Goal: Complete application form: Complete application form

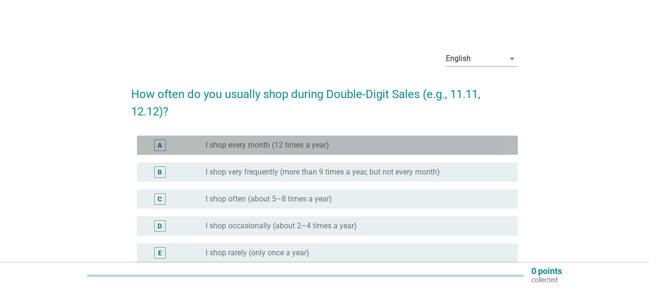
click at [328, 143] on label "I shop every month (12 times a year)" at bounding box center [267, 145] width 123 height 10
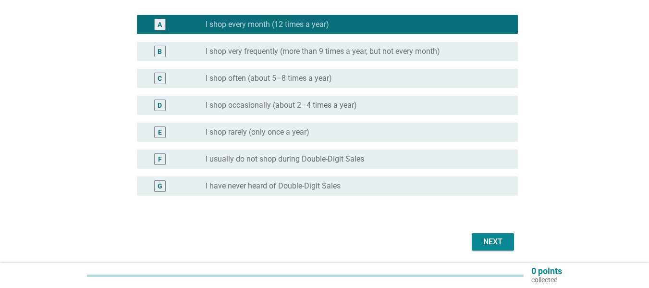
scroll to position [154, 0]
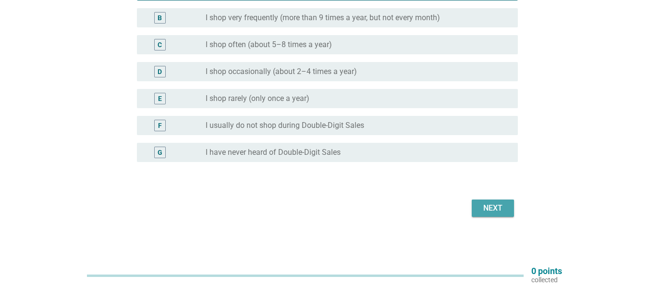
click at [496, 207] on div "Next" at bounding box center [492, 208] width 27 height 12
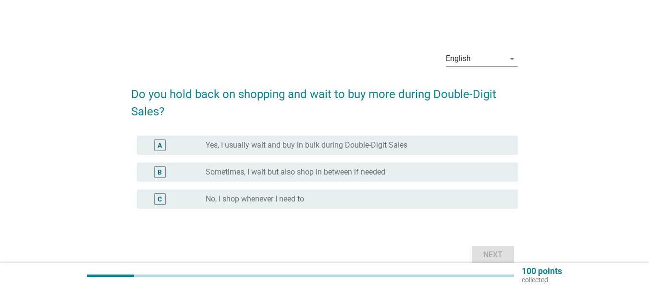
click at [161, 143] on div "A" at bounding box center [160, 145] width 4 height 10
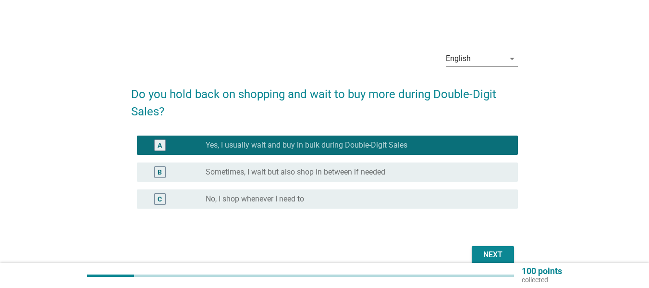
click at [390, 171] on div "radio_button_unchecked Sometimes, I wait but also shop in between if needed" at bounding box center [354, 172] width 297 height 10
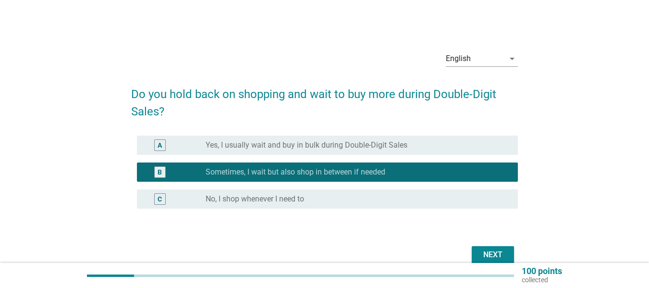
click at [497, 255] on div "Next" at bounding box center [492, 255] width 27 height 12
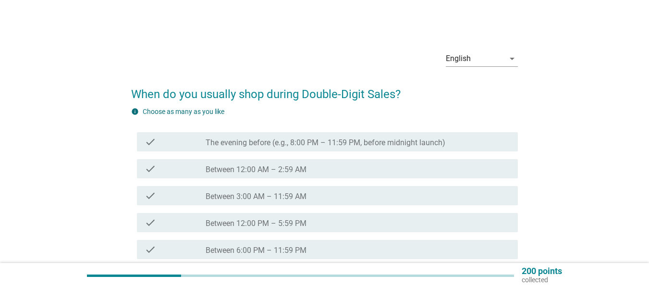
click at [320, 249] on div "check_box_outline_blank Between 6:00 PM – 11:59 PM" at bounding box center [358, 250] width 305 height 12
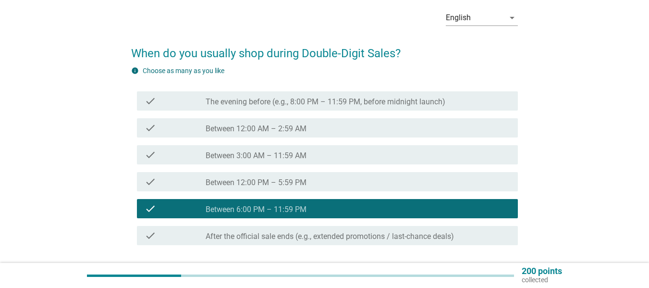
scroll to position [96, 0]
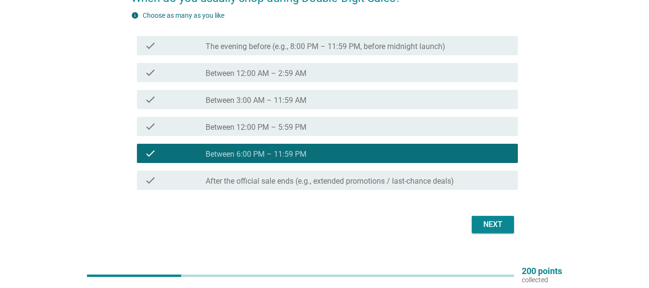
click at [497, 225] on div "Next" at bounding box center [492, 225] width 27 height 12
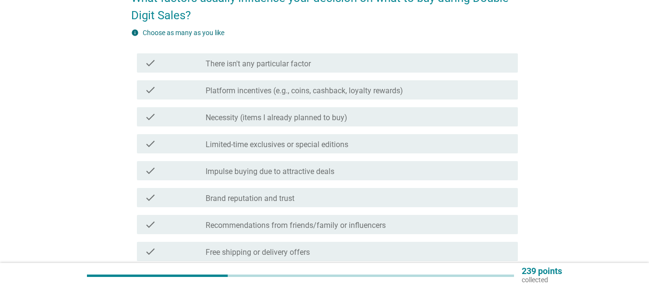
scroll to position [0, 0]
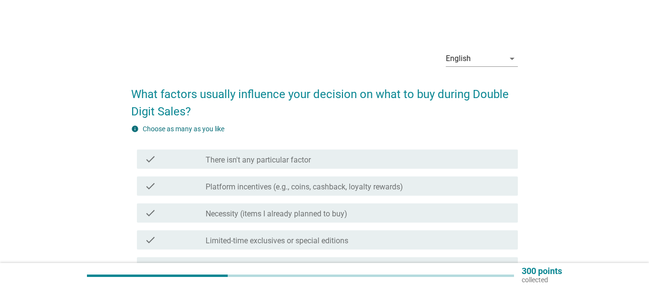
click at [362, 185] on label "Platform incentives (e.g., coins, cashback, loyalty rewards)" at bounding box center [304, 187] width 197 height 10
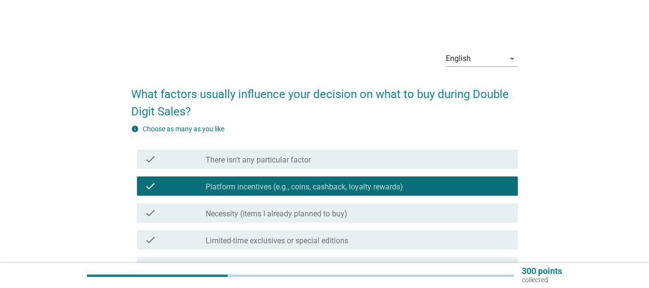
click at [376, 240] on div "check_box_outline_blank Limited-time exclusives or special editions" at bounding box center [358, 240] width 305 height 12
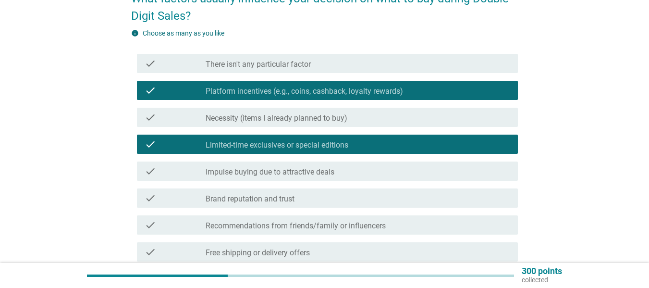
scroll to position [96, 0]
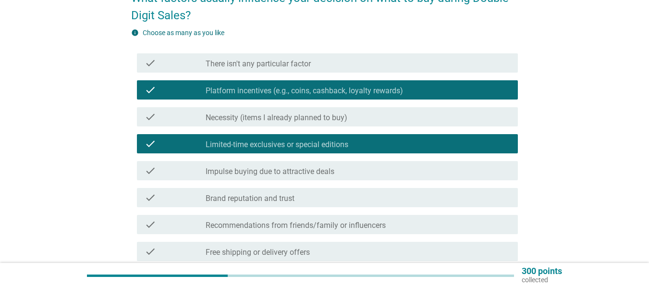
click at [332, 172] on label "Impulse buying due to attractive deals" at bounding box center [270, 172] width 129 height 10
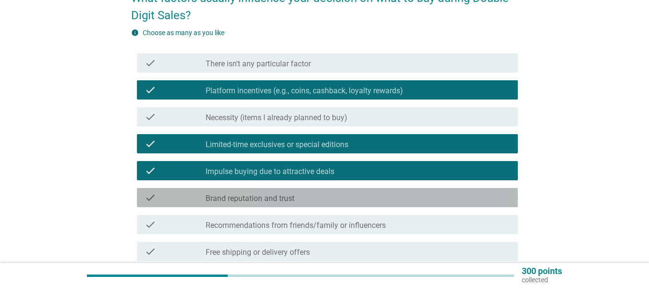
click at [327, 195] on div "check_box_outline_blank Brand reputation and trust" at bounding box center [358, 198] width 305 height 12
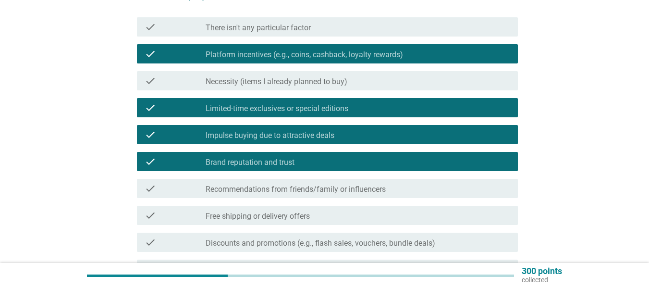
scroll to position [192, 0]
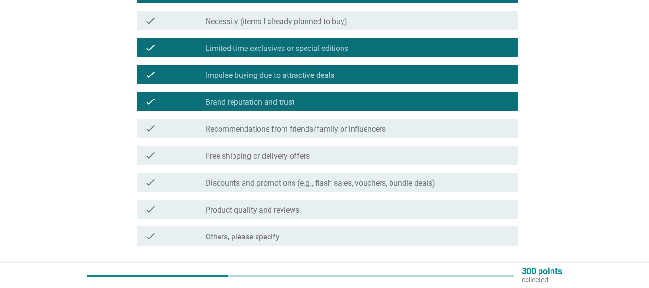
click at [342, 159] on div "check_box_outline_blank Free shipping or delivery offers" at bounding box center [358, 155] width 305 height 12
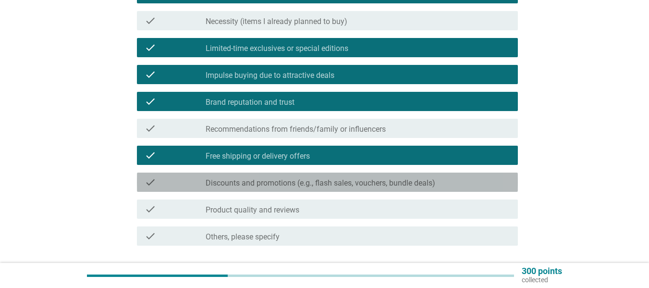
click at [339, 183] on label "Discounts and promotions (e.g., flash sales, vouchers, bundle deals)" at bounding box center [321, 183] width 230 height 10
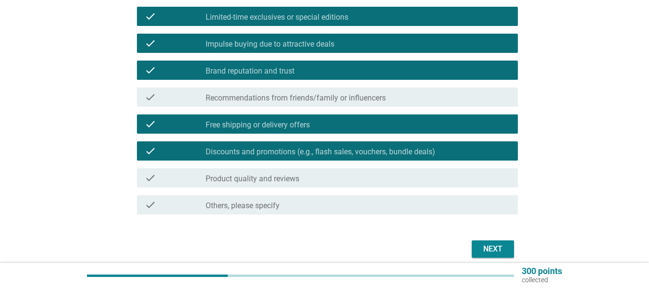
scroll to position [264, 0]
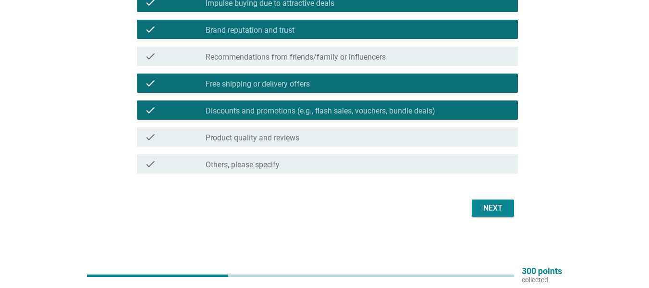
click at [337, 139] on div "check_box_outline_blank Product quality and reviews" at bounding box center [358, 137] width 305 height 12
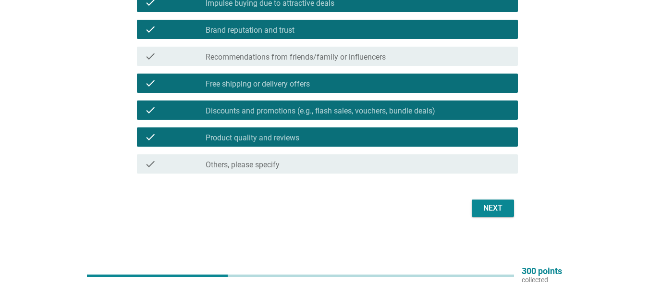
click at [499, 209] on div "Next" at bounding box center [492, 208] width 27 height 12
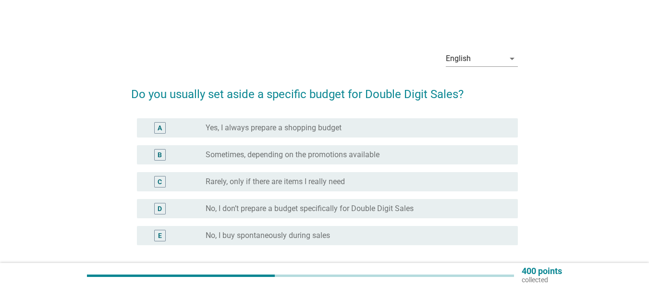
click at [161, 155] on div "B" at bounding box center [160, 155] width 4 height 10
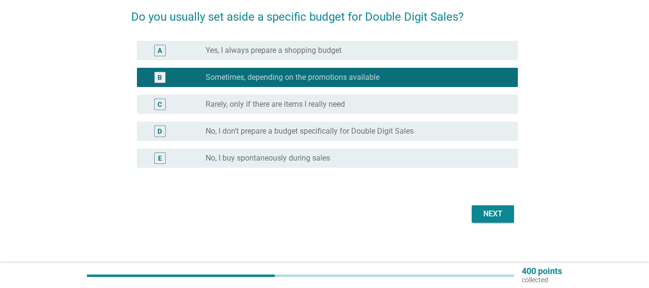
scroll to position [83, 0]
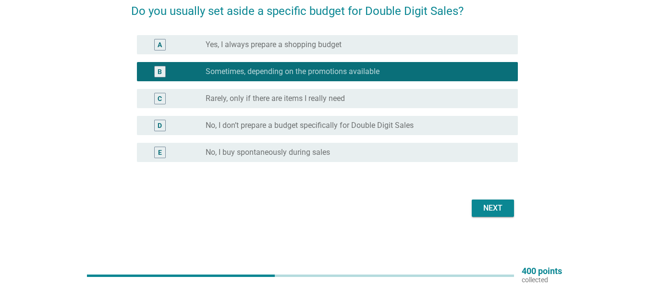
click at [495, 212] on div "Next" at bounding box center [492, 208] width 27 height 12
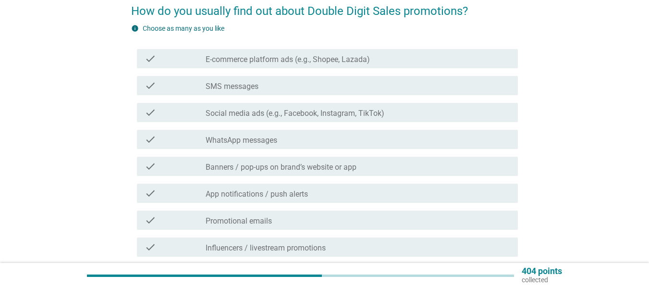
scroll to position [0, 0]
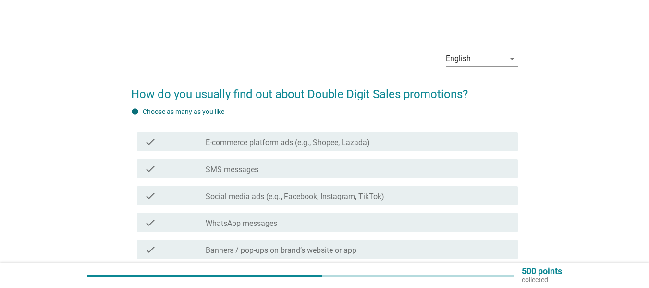
click at [274, 140] on label "E-commerce platform ads (e.g., Shopee, Lazada)" at bounding box center [288, 143] width 164 height 10
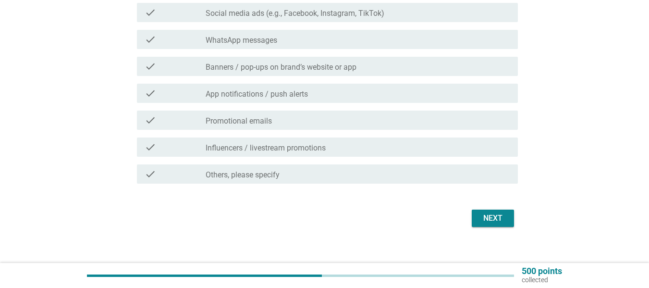
scroll to position [192, 0]
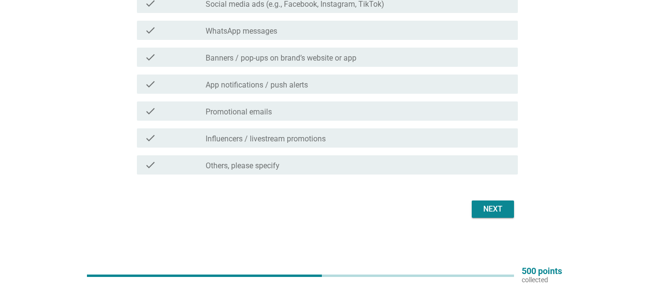
click at [499, 206] on div "Next" at bounding box center [492, 209] width 27 height 12
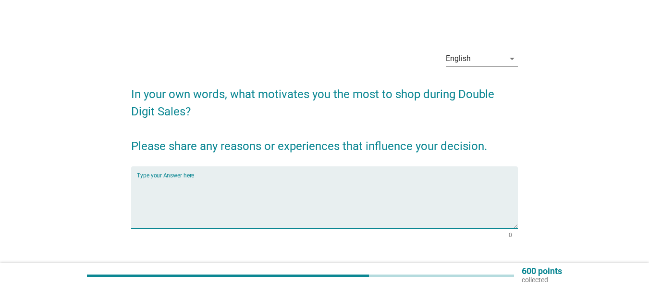
click at [315, 211] on textarea "Type your Answer here" at bounding box center [327, 203] width 381 height 50
click at [172, 181] on textarea "Promotion & discounts" at bounding box center [327, 203] width 381 height 50
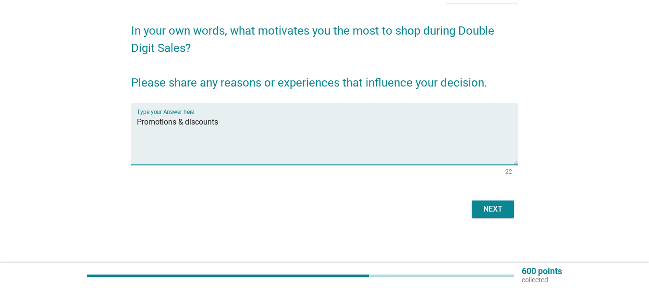
scroll to position [64, 0]
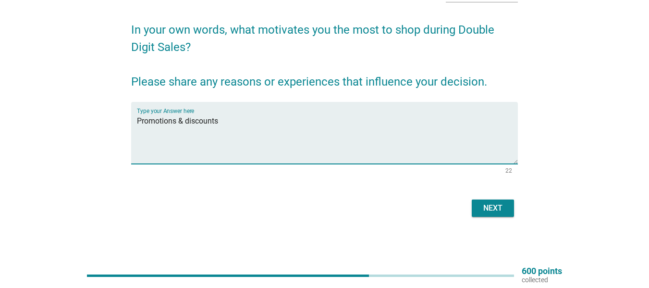
type textarea "Promotions & discounts"
click at [491, 206] on div "Next" at bounding box center [492, 208] width 27 height 12
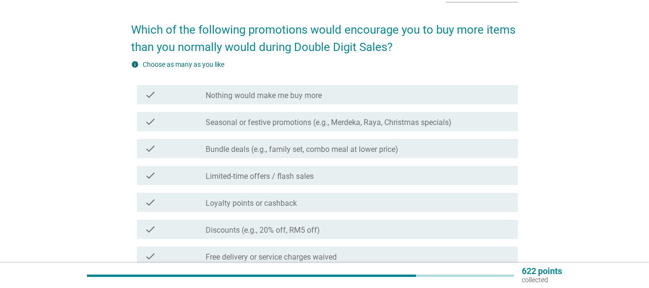
scroll to position [0, 0]
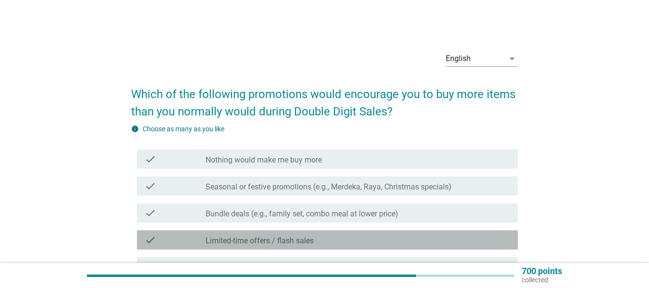
click at [167, 242] on div "check" at bounding box center [175, 240] width 61 height 12
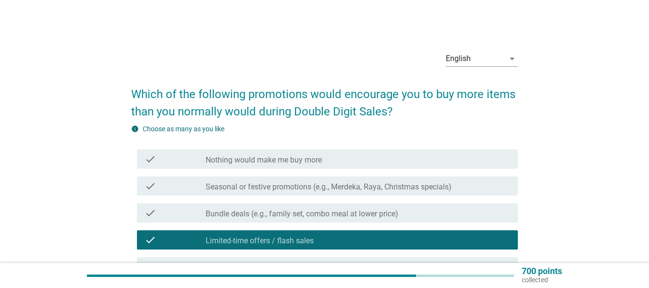
click at [186, 213] on div "check" at bounding box center [175, 213] width 61 height 12
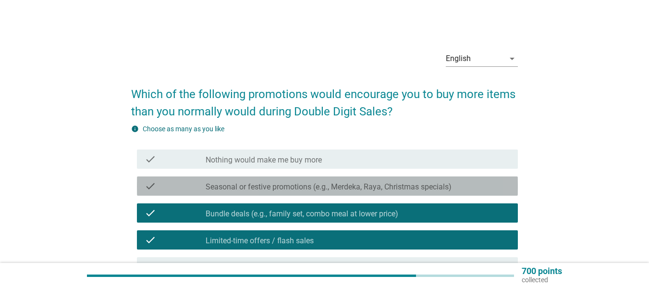
click at [196, 188] on div "check" at bounding box center [175, 186] width 61 height 12
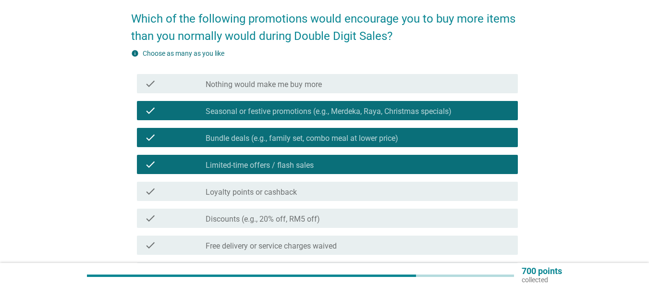
scroll to position [192, 0]
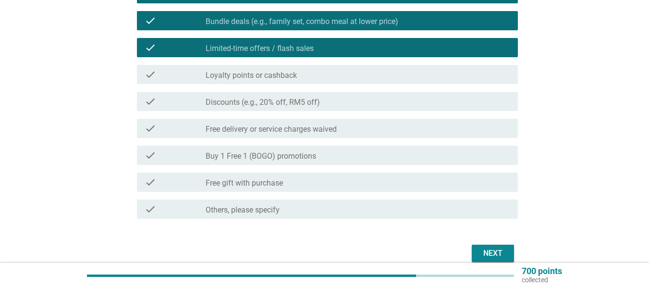
click at [288, 103] on label "Discounts (e.g., 20% off, RM5 off)" at bounding box center [263, 103] width 114 height 10
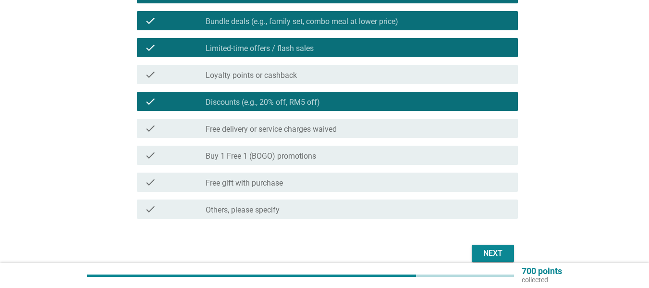
click at [287, 127] on label "Free delivery or service charges waived" at bounding box center [271, 129] width 131 height 10
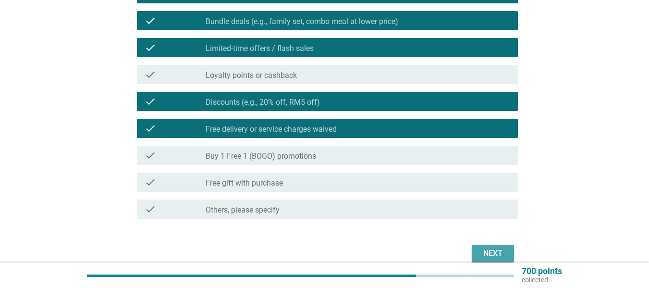
click at [491, 250] on div "Next" at bounding box center [492, 253] width 27 height 12
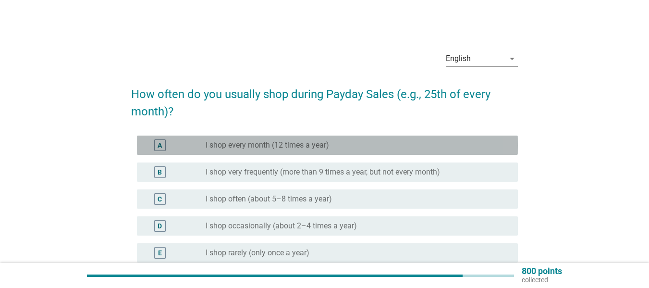
click at [365, 145] on div "radio_button_unchecked I shop every month (12 times a year)" at bounding box center [354, 145] width 297 height 10
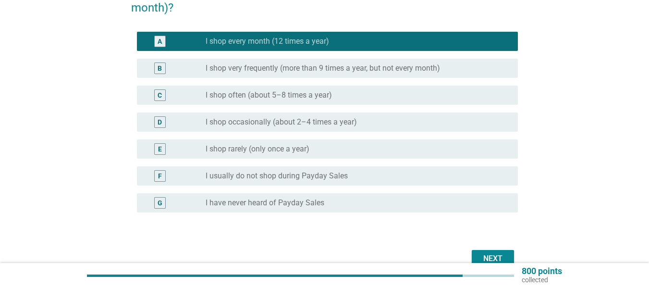
scroll to position [154, 0]
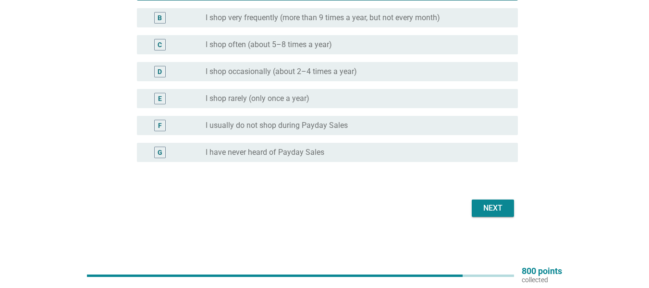
click at [489, 209] on div "Next" at bounding box center [492, 208] width 27 height 12
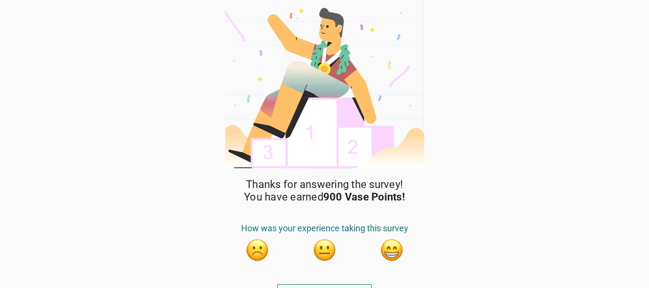
scroll to position [16, 0]
